Goal: Task Accomplishment & Management: Use online tool/utility

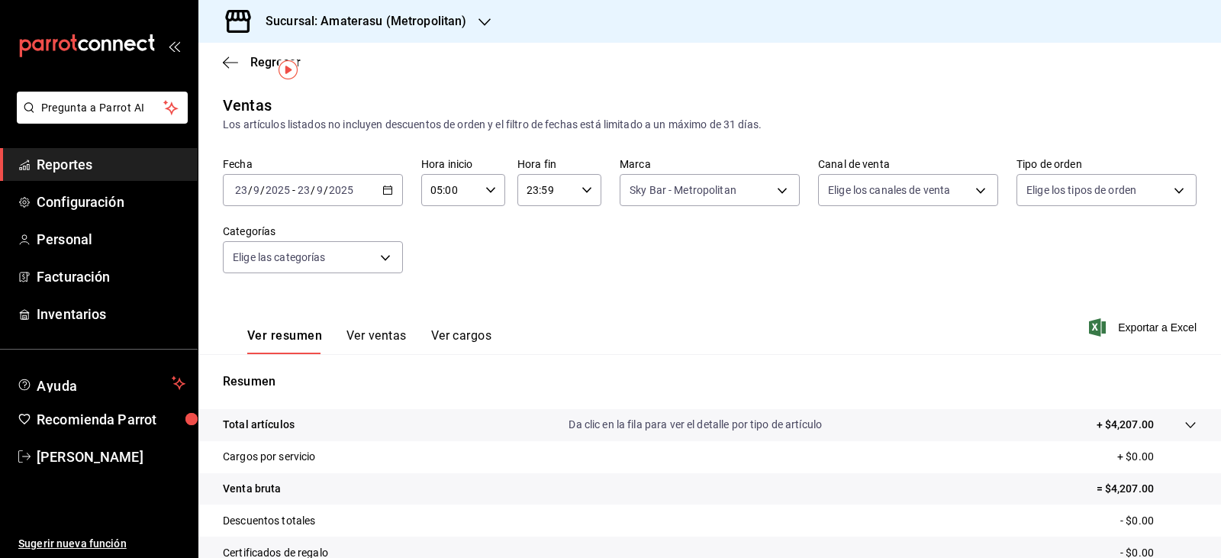
scroll to position [36, 0]
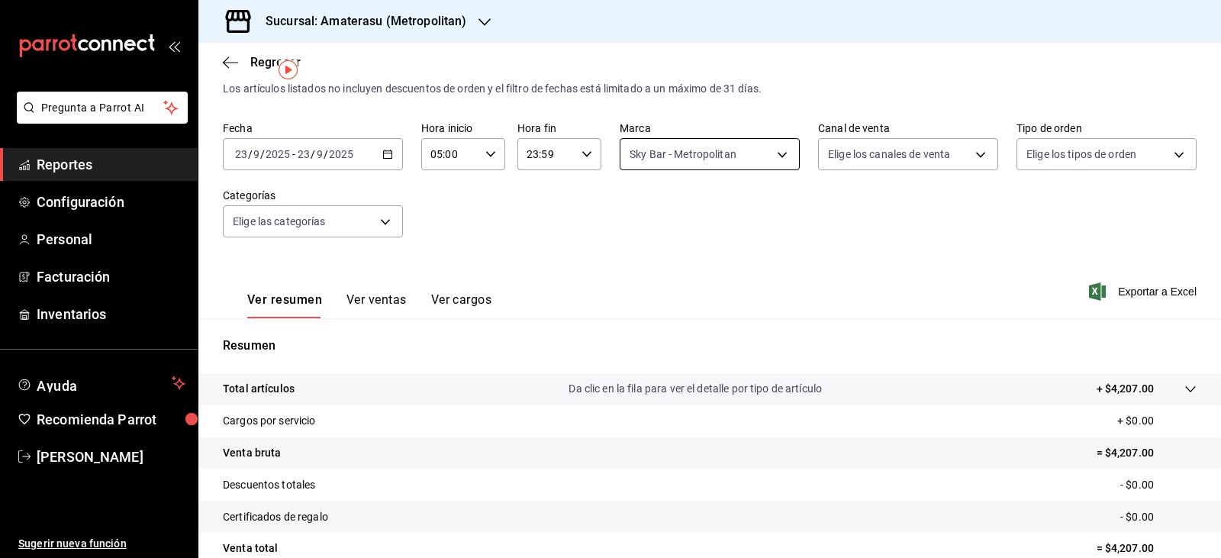
click at [656, 161] on body "Pregunta a Parrot AI Reportes Configuración Personal Facturación Inventarios Ay…" at bounding box center [610, 279] width 1221 height 558
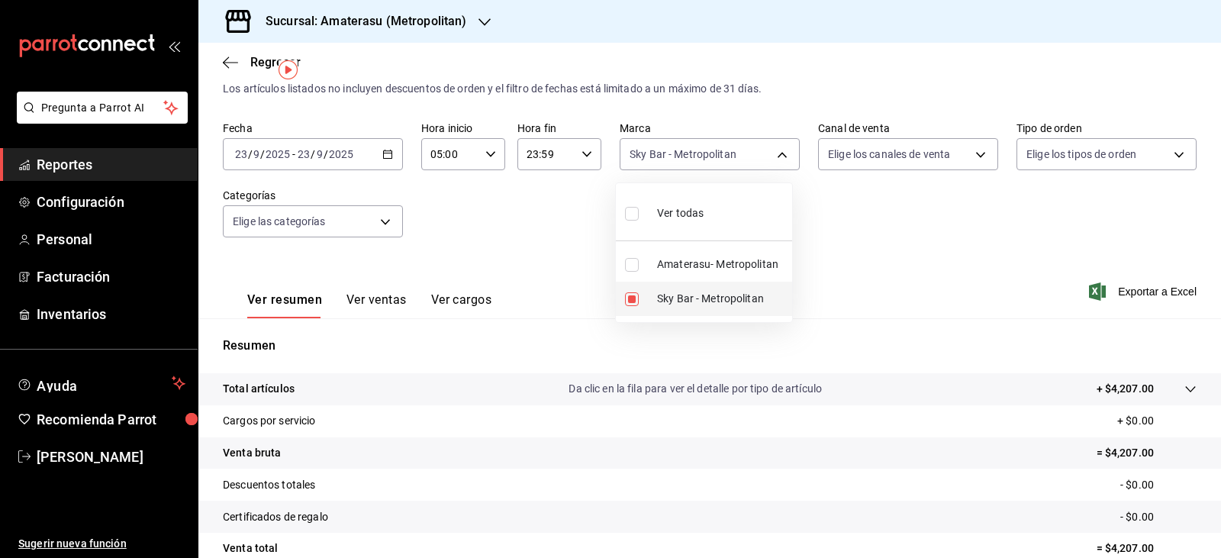
click at [630, 300] on input "checkbox" at bounding box center [632, 299] width 14 height 14
checkbox input "false"
click at [630, 263] on input "checkbox" at bounding box center [632, 265] width 14 height 14
checkbox input "true"
type input "e4cd7fcb-d45b-43ae-a99f-ad4ccfcd9032"
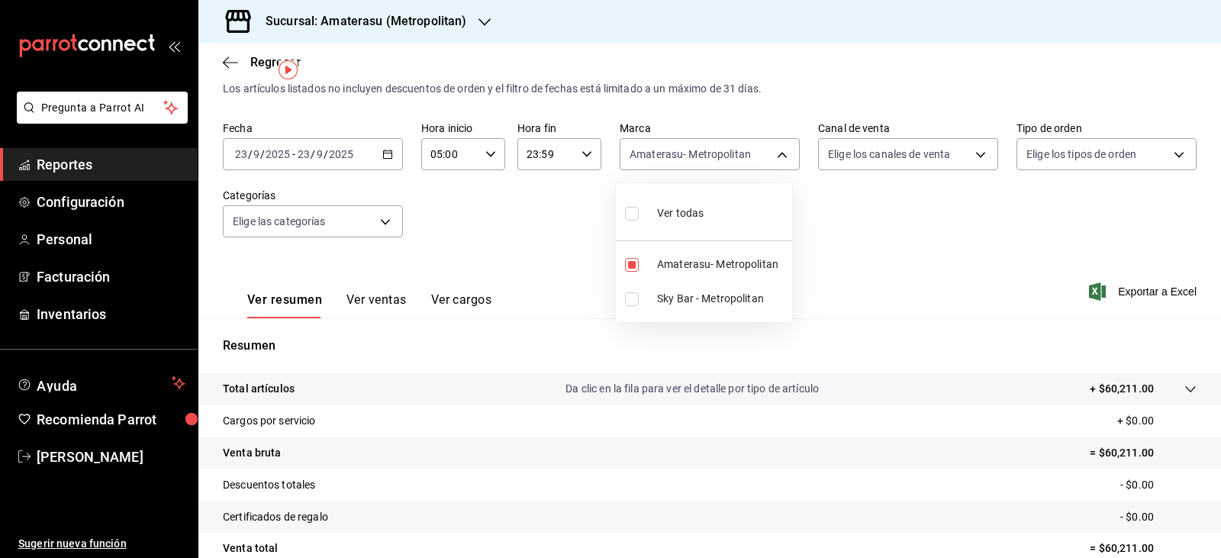
click at [949, 269] on div at bounding box center [610, 279] width 1221 height 558
click at [949, 269] on div "Ver todas Amaterasu- Metropolitan Sky Bar - Metropolitan" at bounding box center [610, 279] width 1221 height 558
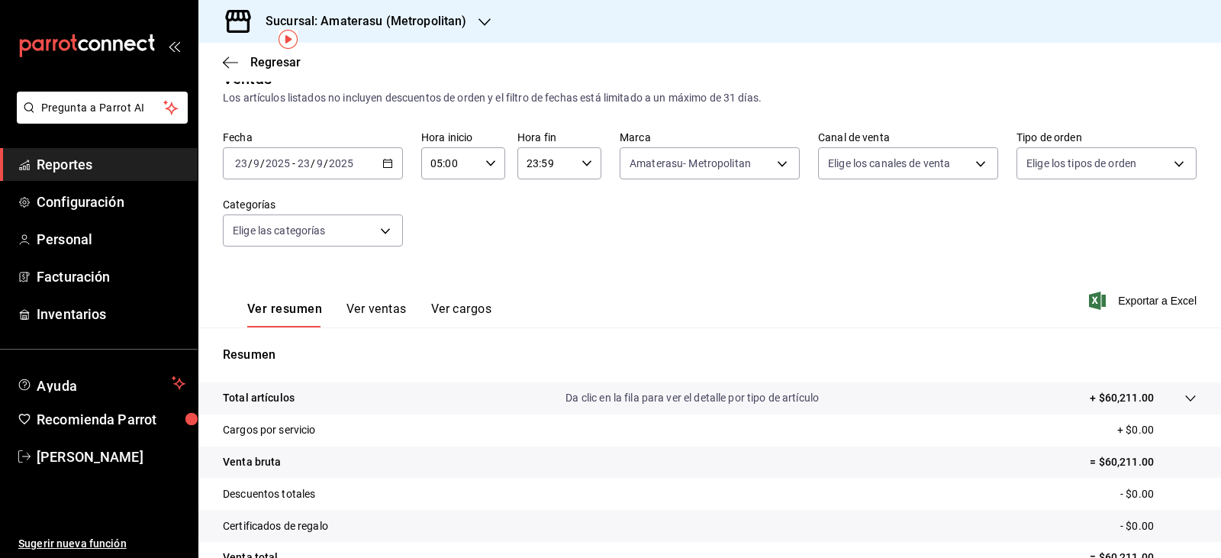
scroll to position [21, 0]
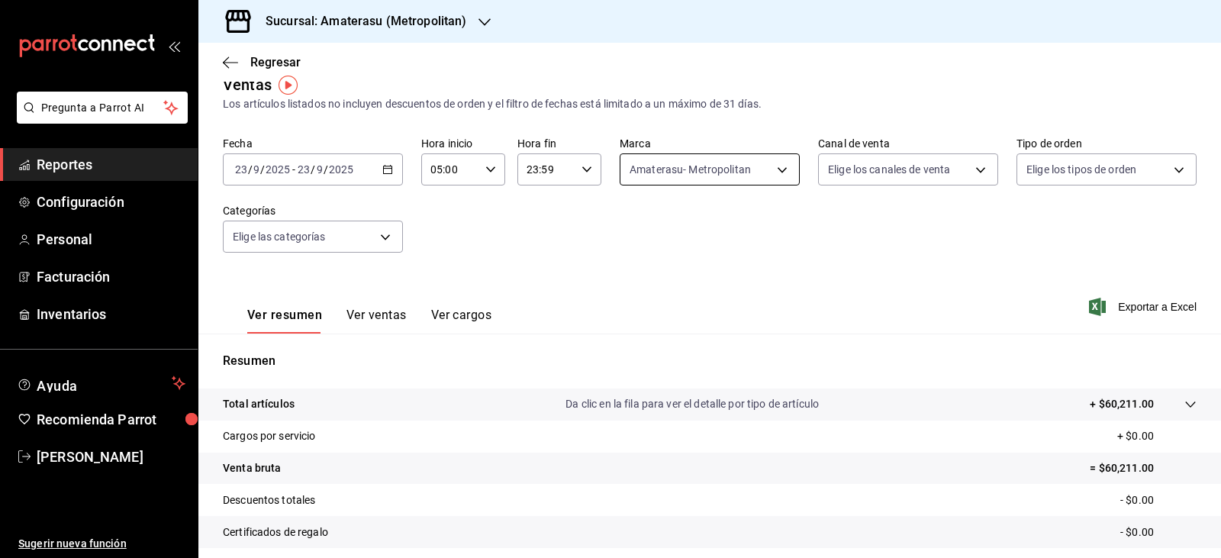
click at [705, 162] on body "Pregunta a Parrot AI Reportes Configuración Personal Facturación Inventarios Ay…" at bounding box center [610, 279] width 1221 height 558
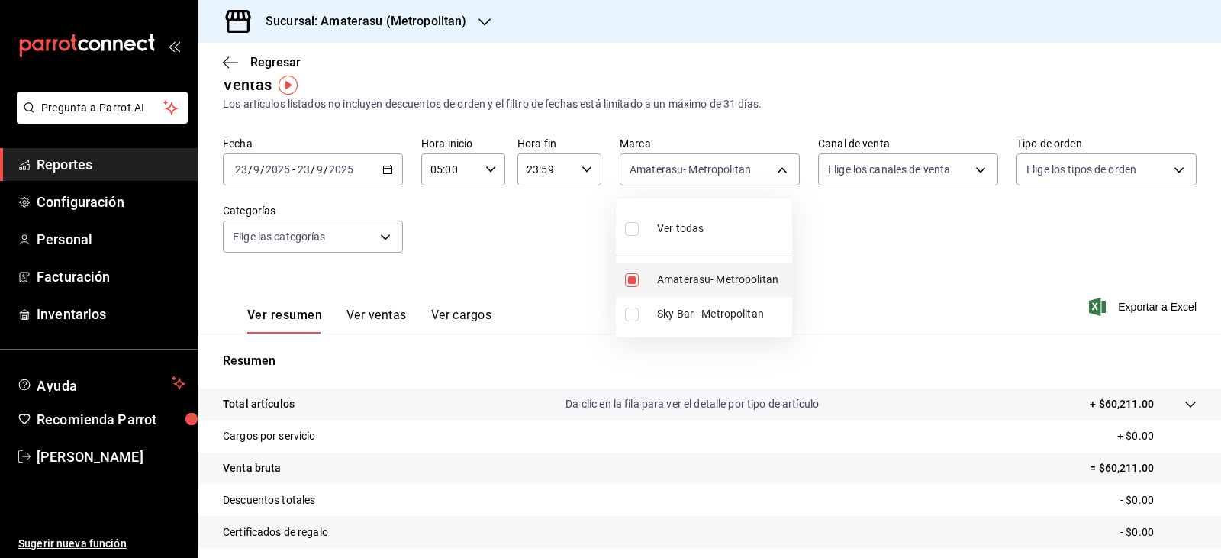
click at [630, 275] on input "checkbox" at bounding box center [632, 280] width 14 height 14
checkbox input "false"
click at [633, 317] on input "checkbox" at bounding box center [632, 315] width 14 height 14
checkbox input "true"
type input "f3afaab8-8c3d-4e49-a299-af9bdf6027b2"
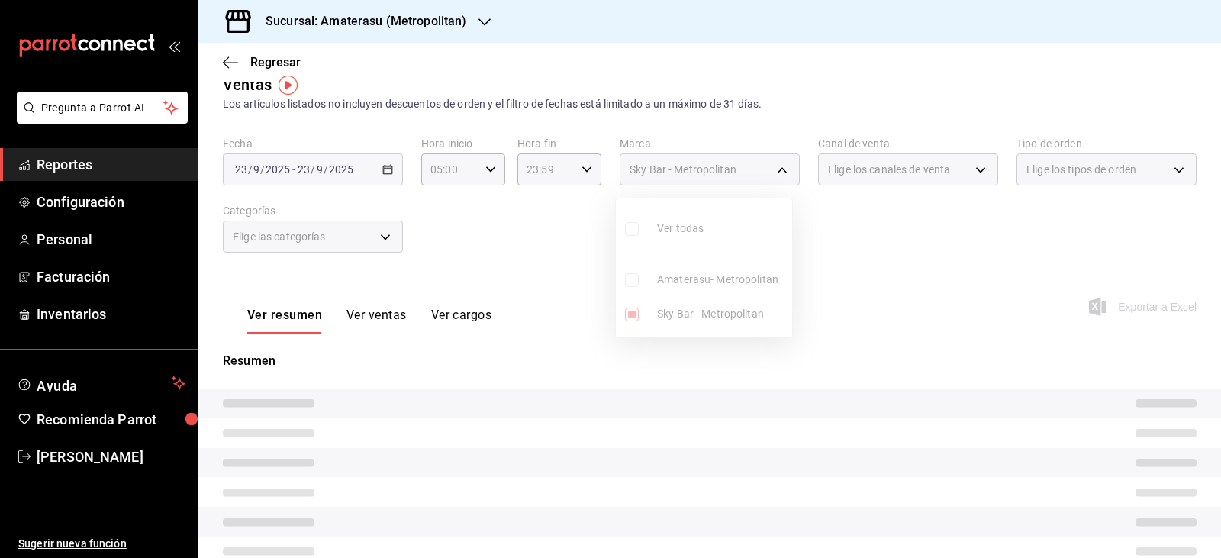
click at [853, 286] on div at bounding box center [610, 279] width 1221 height 558
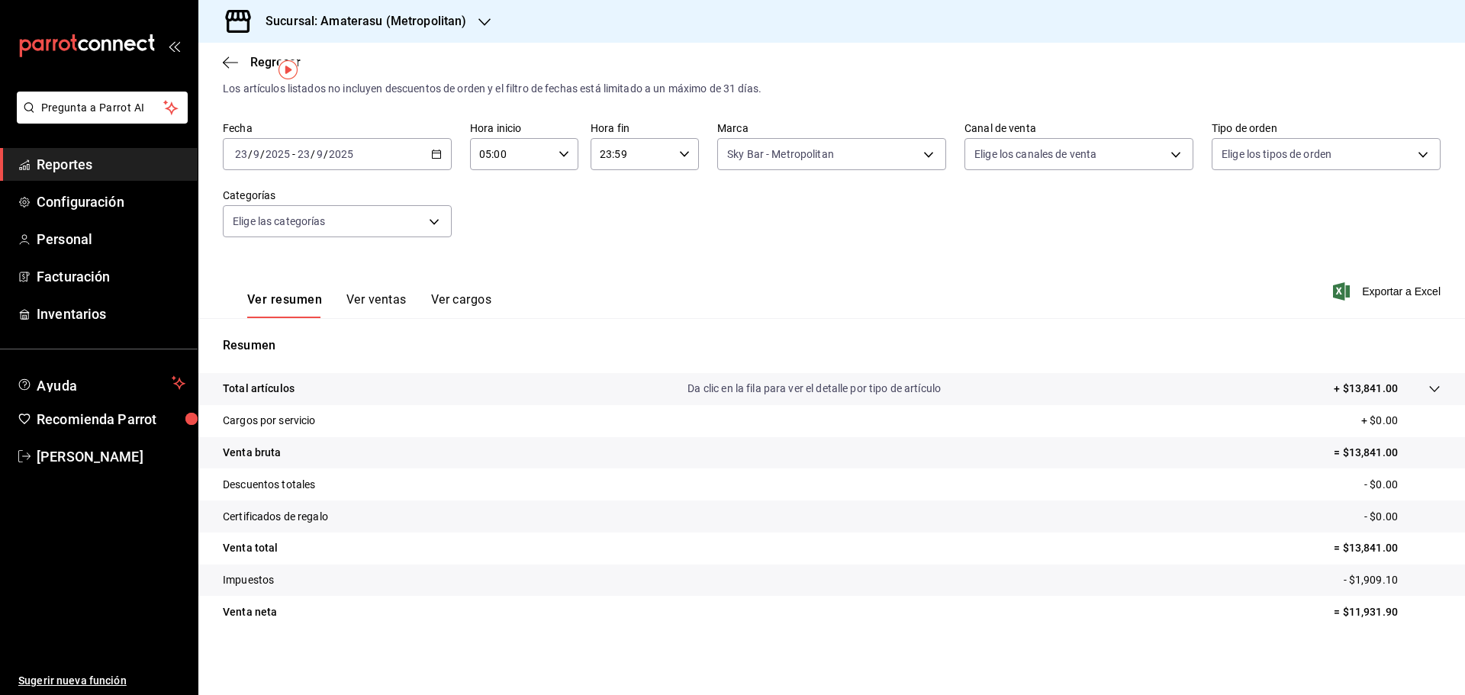
scroll to position [36, 0]
